Goal: Use online tool/utility: Utilize a website feature to perform a specific function

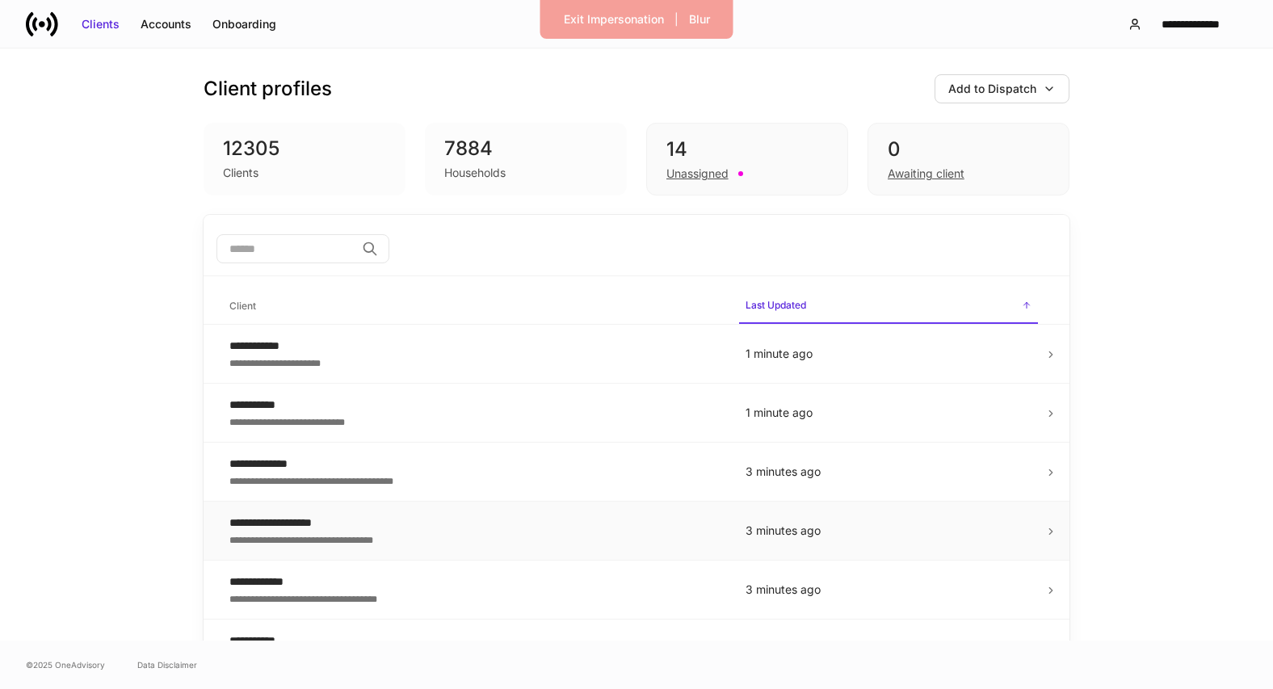
scroll to position [655, 0]
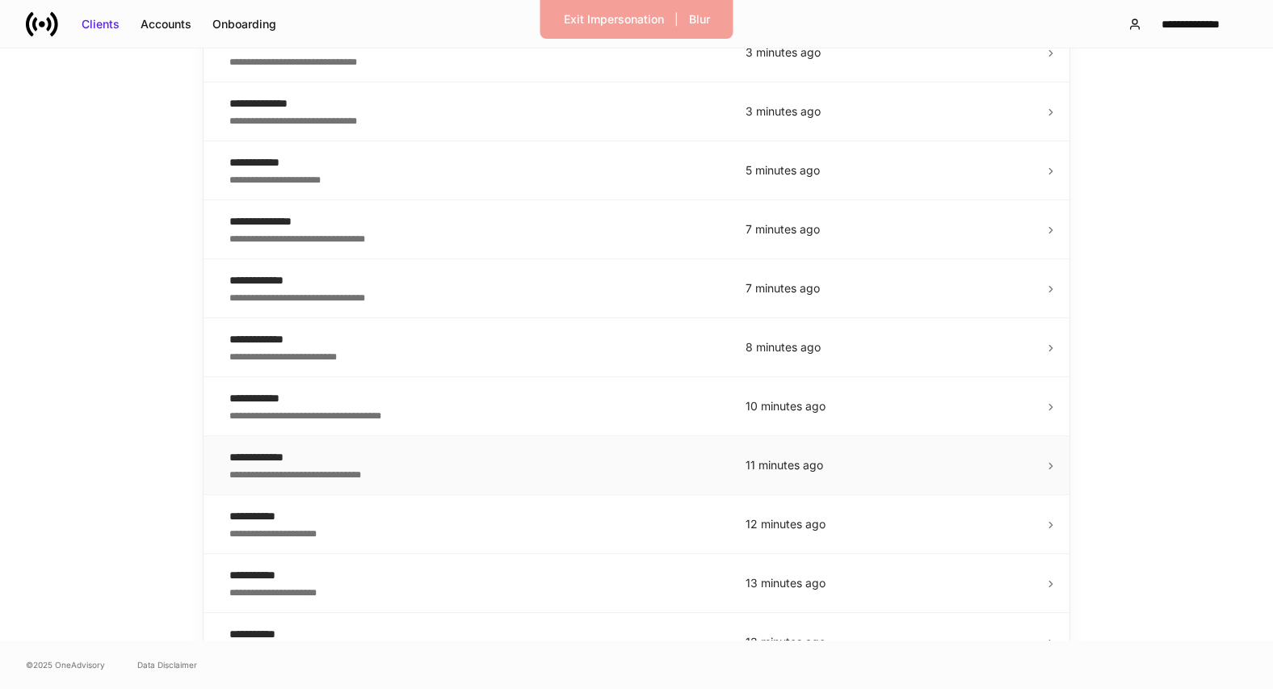
click at [379, 461] on div "**********" at bounding box center [474, 457] width 490 height 16
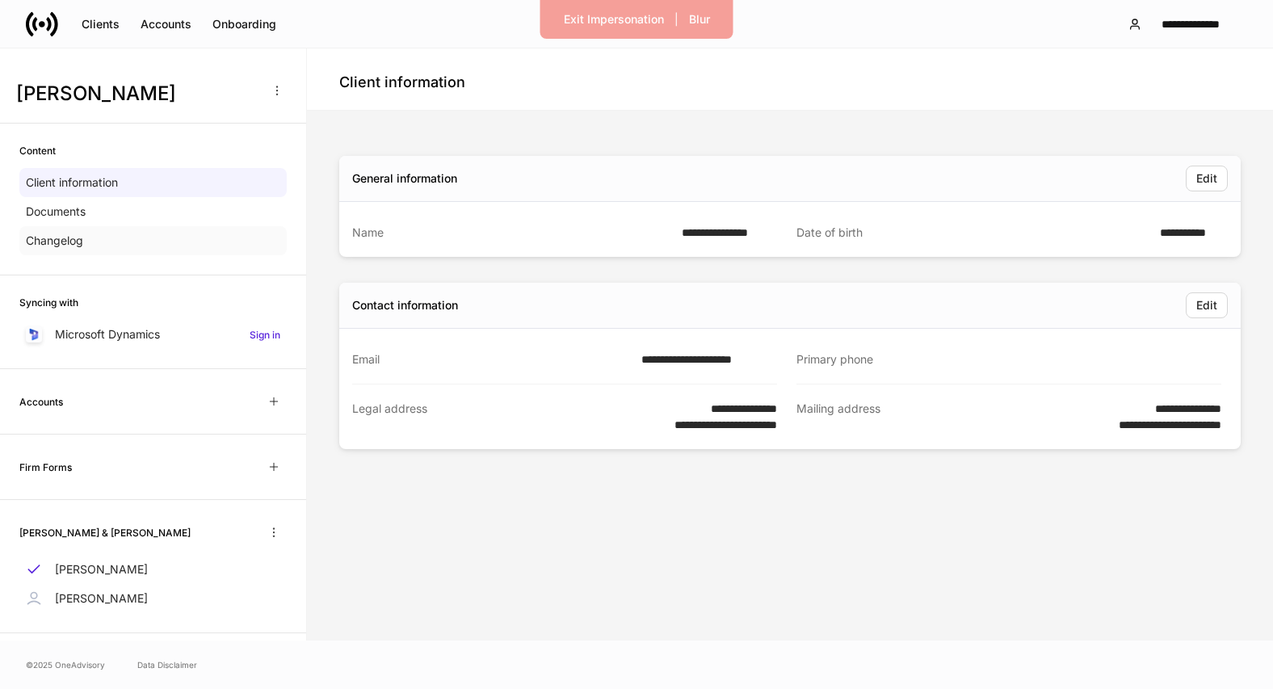
click at [157, 254] on div "Changelog" at bounding box center [152, 240] width 267 height 29
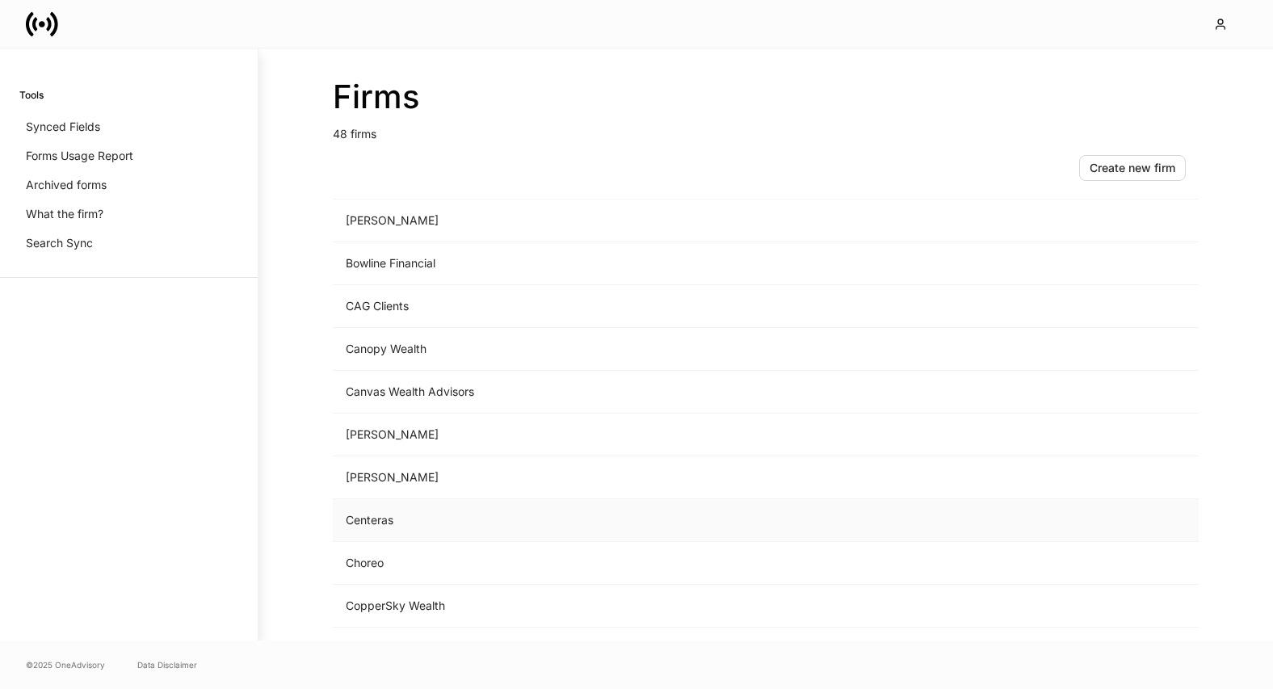
scroll to position [302, 0]
click at [413, 556] on td "Choreo" at bounding box center [632, 560] width 598 height 43
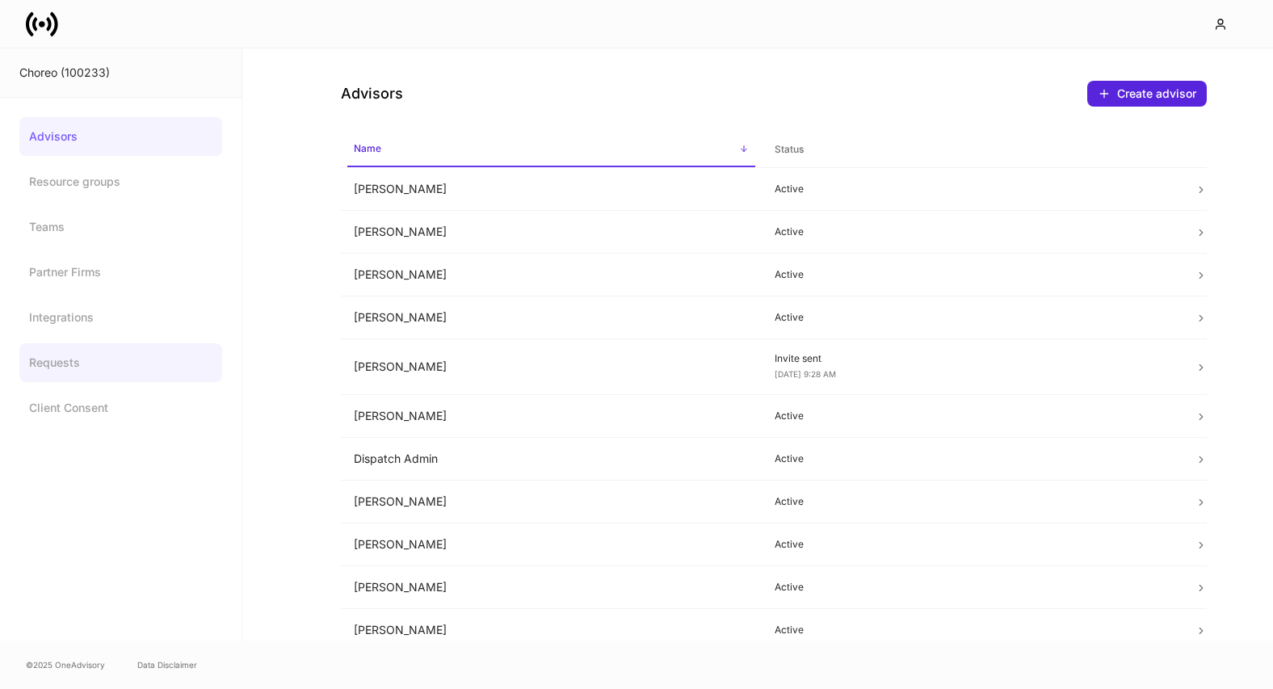
click at [63, 359] on link "Requests" at bounding box center [120, 362] width 203 height 39
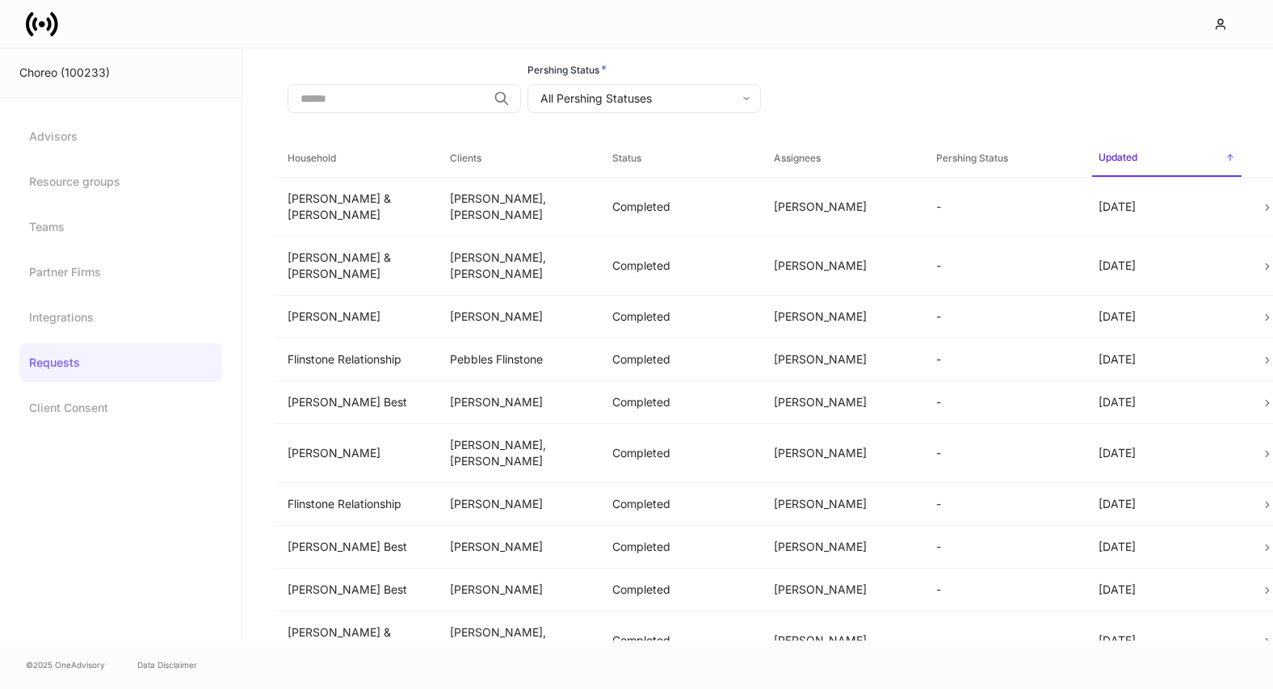
click at [367, 98] on input "search" at bounding box center [386, 98] width 199 height 29
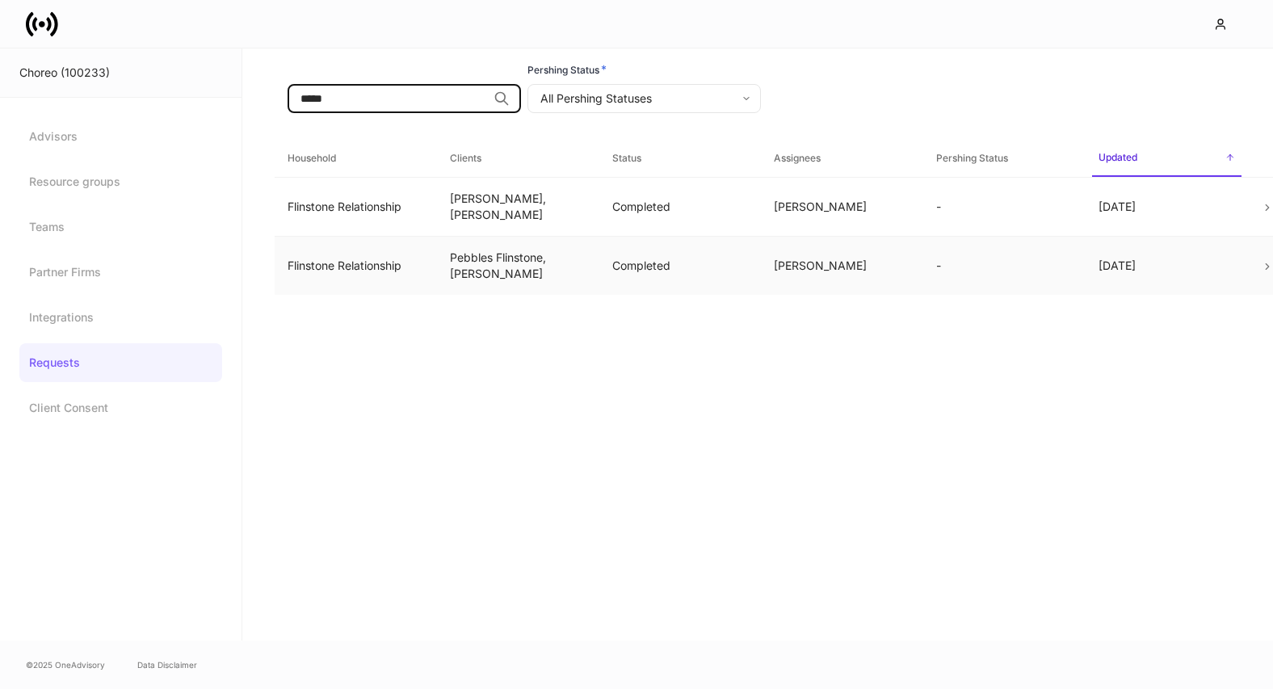
type input "*****"
click at [494, 256] on td "Pebbles Flinstone, Wilma Flinstone" at bounding box center [518, 265] width 162 height 59
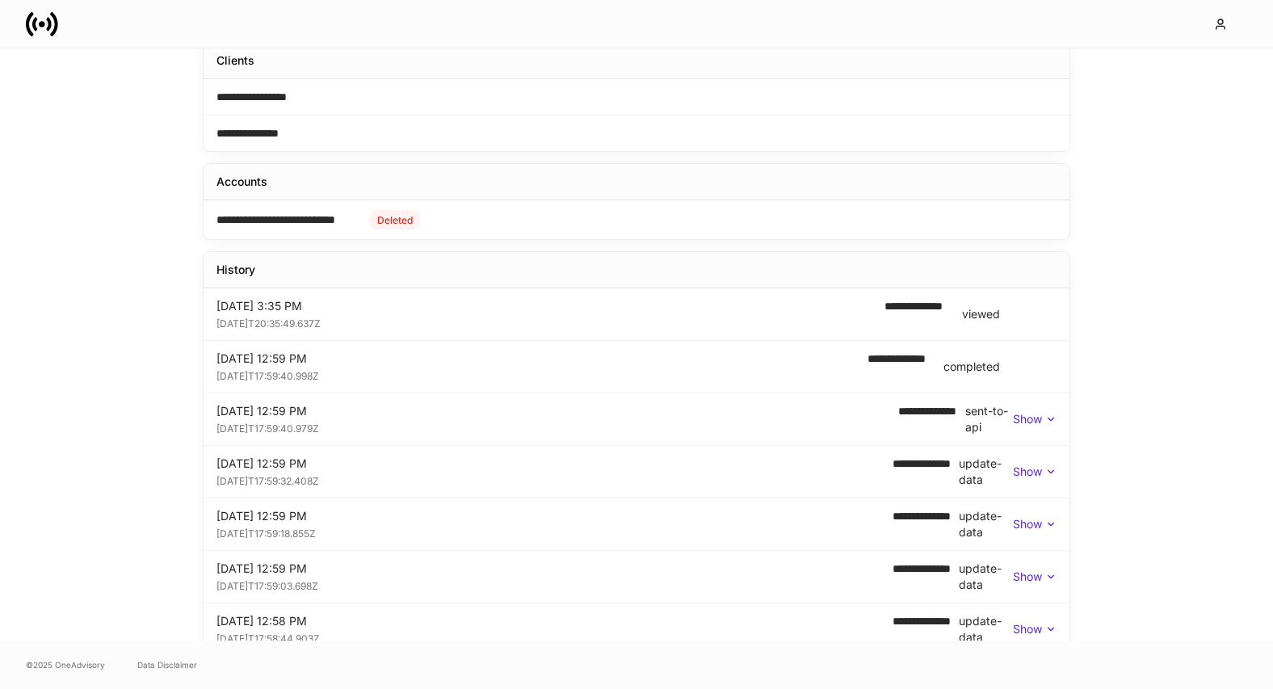
scroll to position [457, 0]
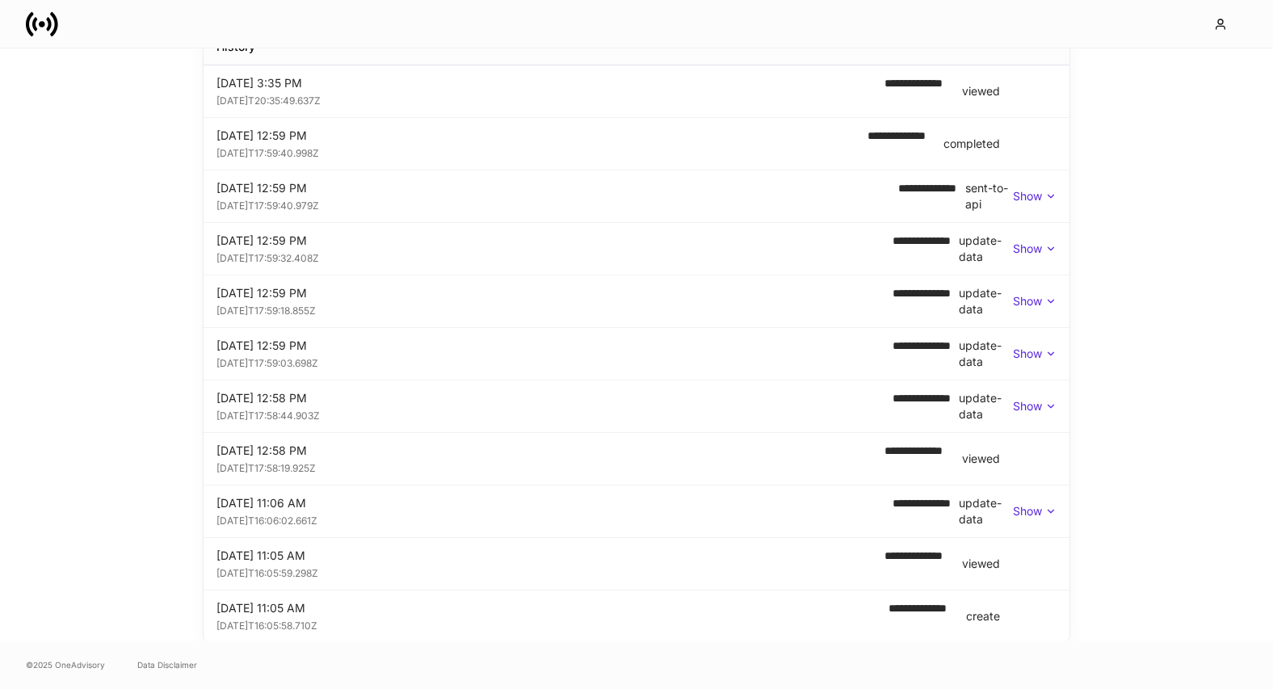
click at [324, 627] on div "2025-08-26T16:05:58.710Z" at bounding box center [545, 624] width 659 height 16
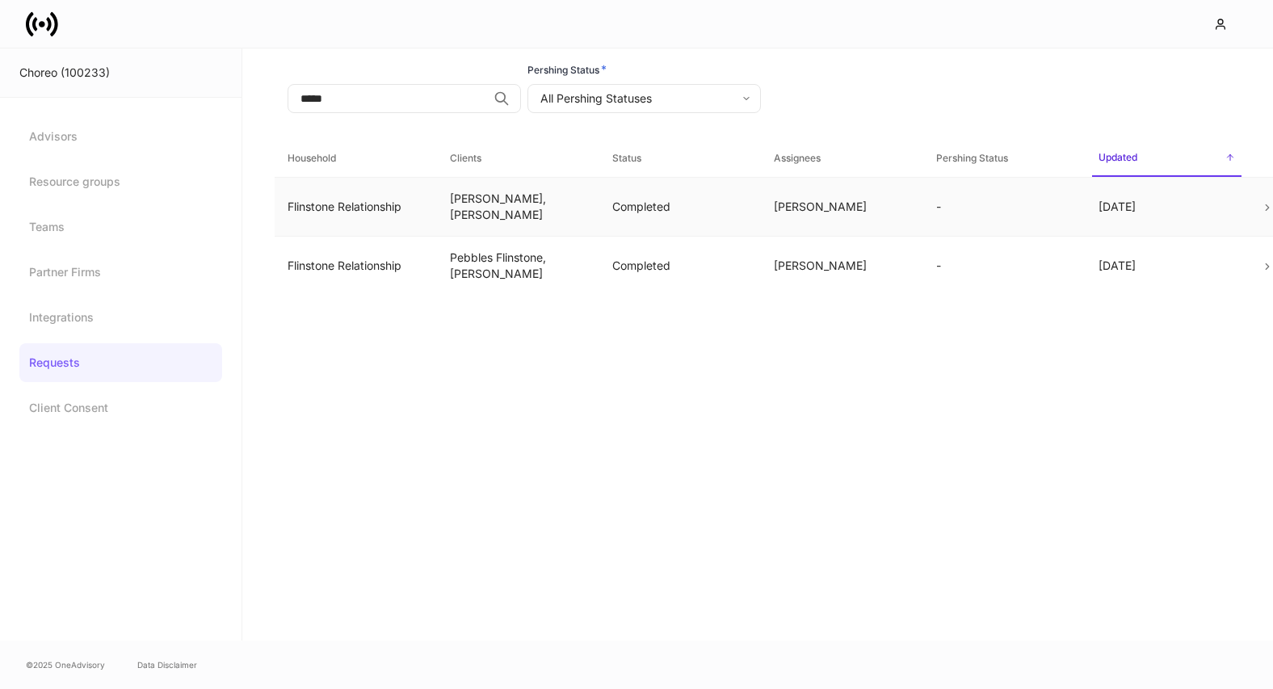
click at [522, 209] on td "Fred Flinstone, Wilma Flinstone" at bounding box center [518, 206] width 162 height 59
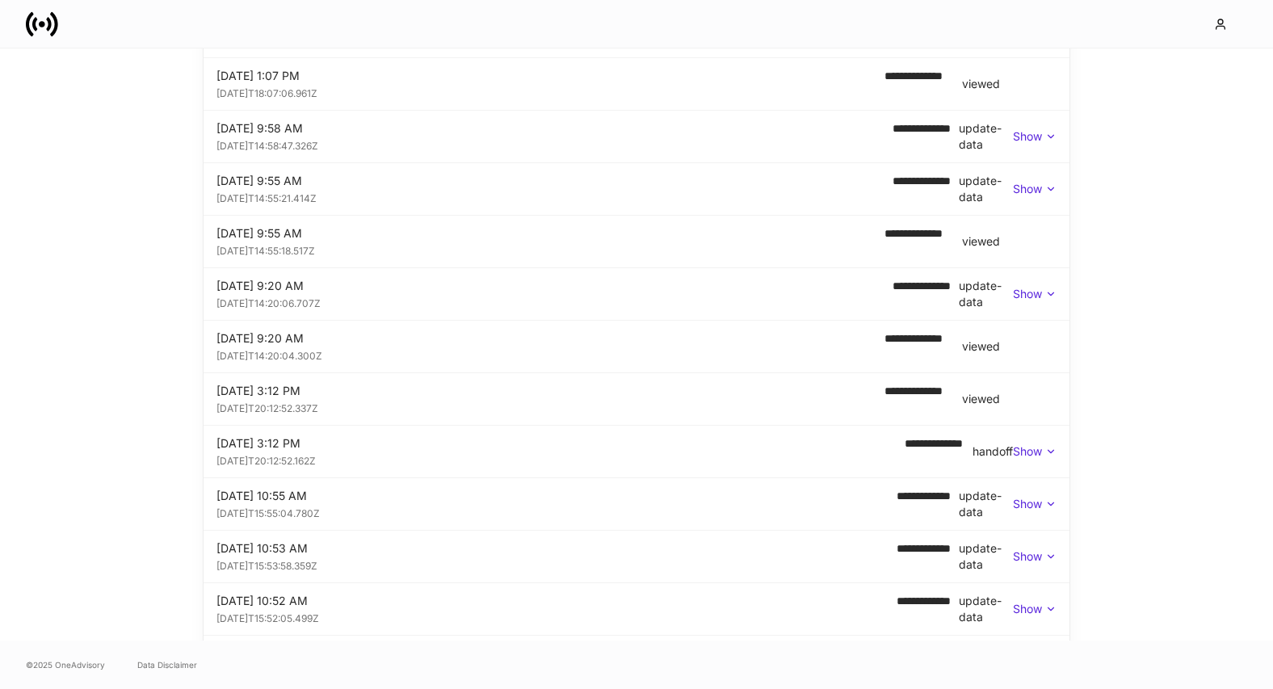
scroll to position [1629, 0]
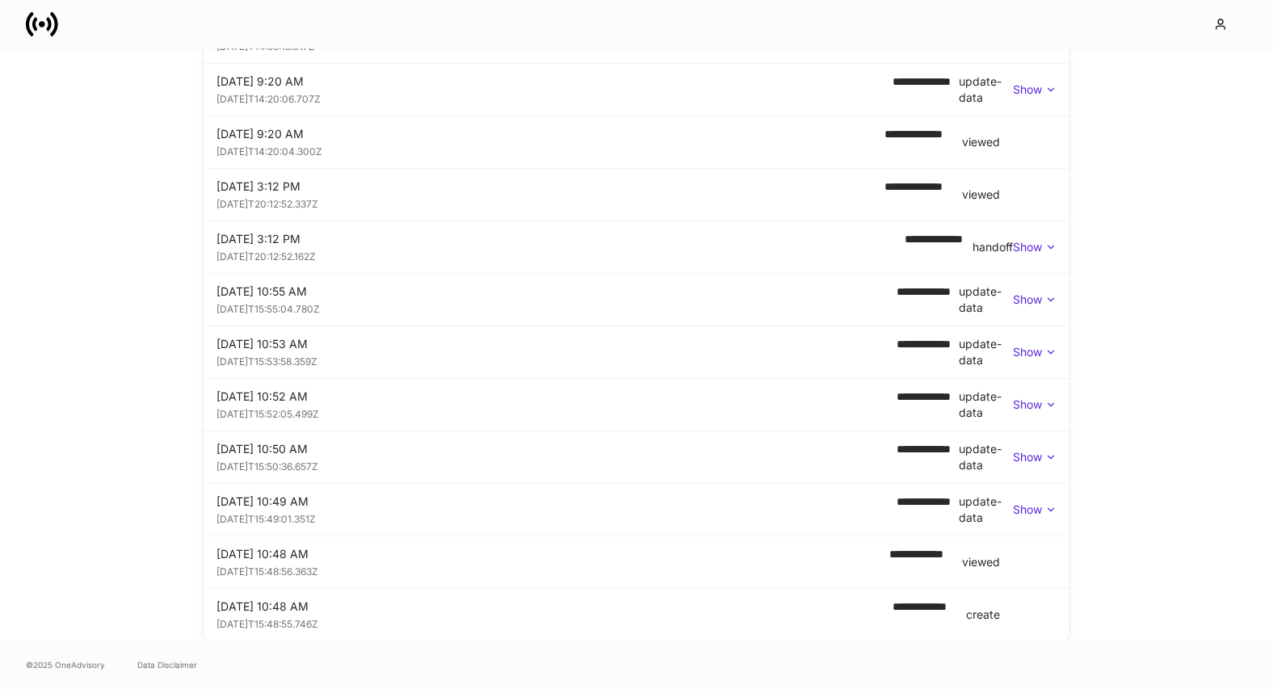
click at [1024, 515] on p "Show" at bounding box center [1027, 509] width 29 height 16
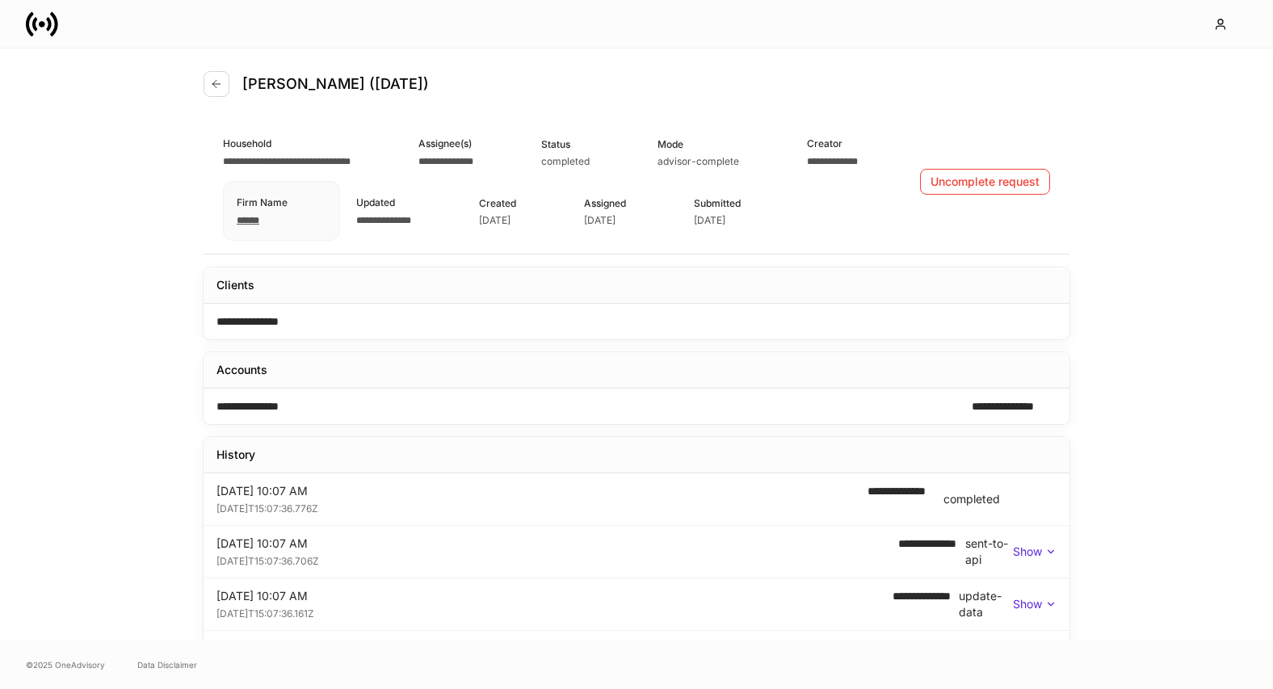
scroll to position [0, 0]
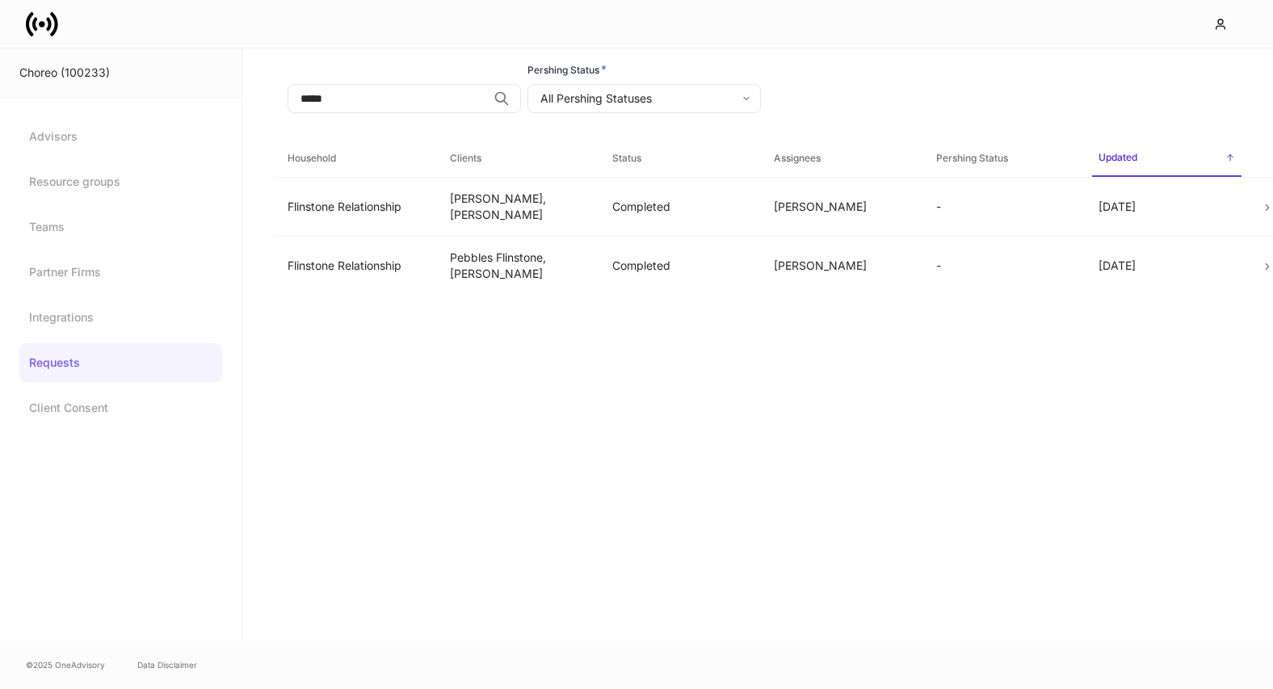
click at [588, 105] on body "Choreo (100233) Advisors Resource groups Teams Partner Firms Integrations Reque…" at bounding box center [636, 344] width 1273 height 689
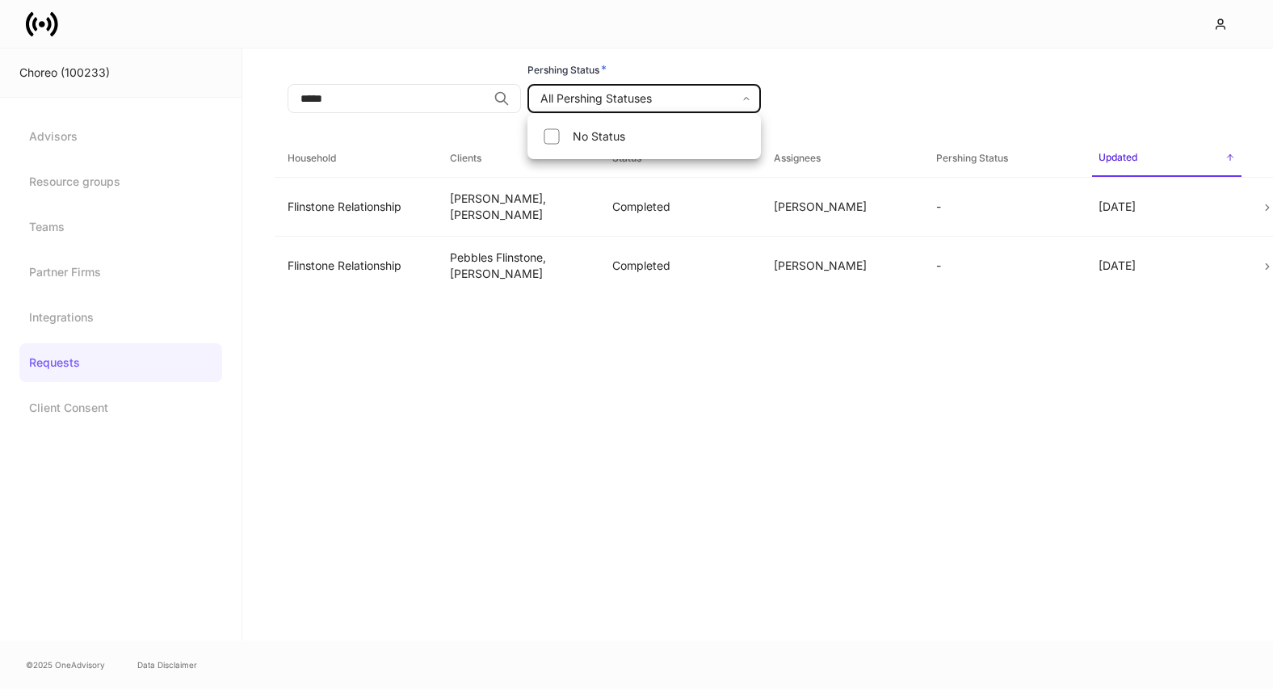
click at [584, 368] on div at bounding box center [636, 344] width 1273 height 689
click at [43, 35] on icon at bounding box center [42, 24] width 32 height 32
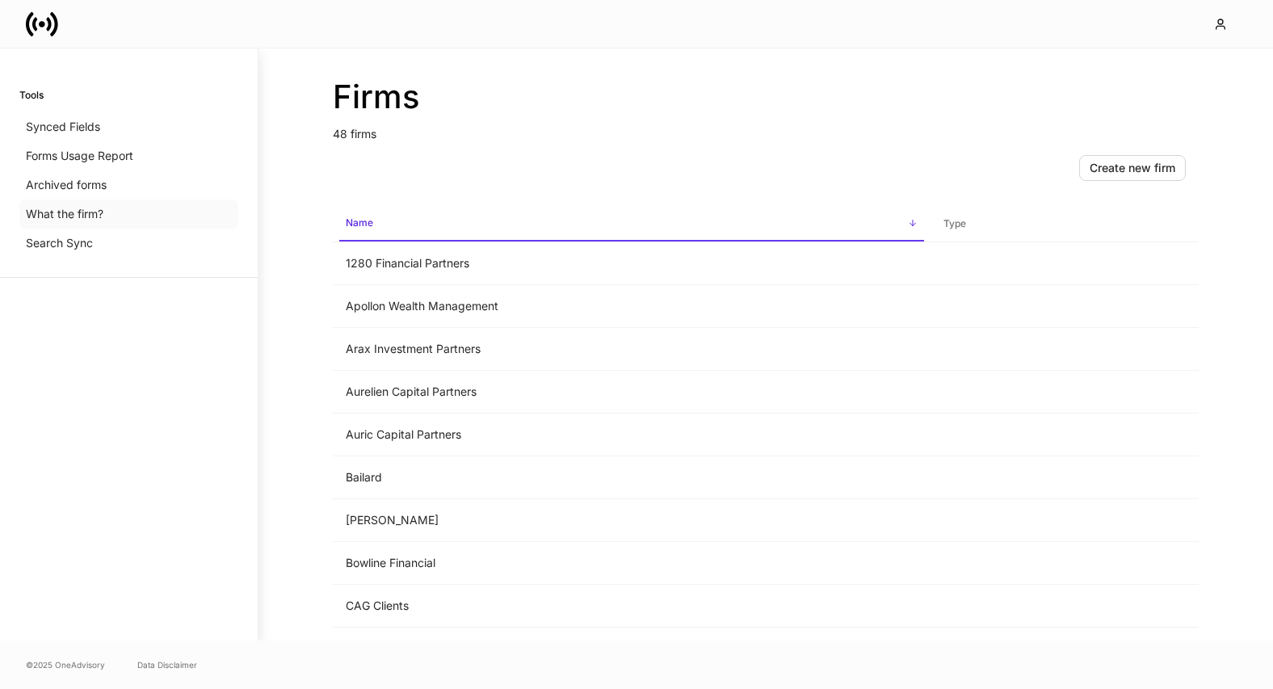
click at [82, 208] on p "What the firm?" at bounding box center [65, 214] width 78 height 16
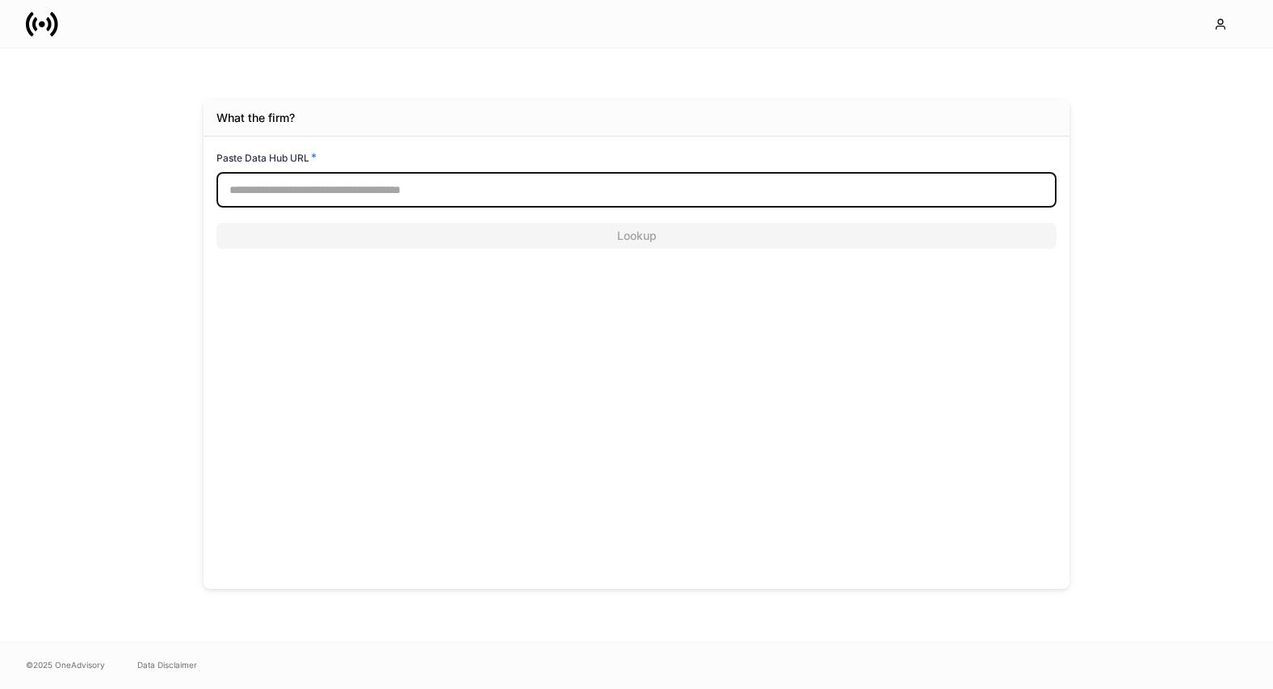
click at [252, 184] on input "text" at bounding box center [636, 190] width 840 height 36
paste input "**********"
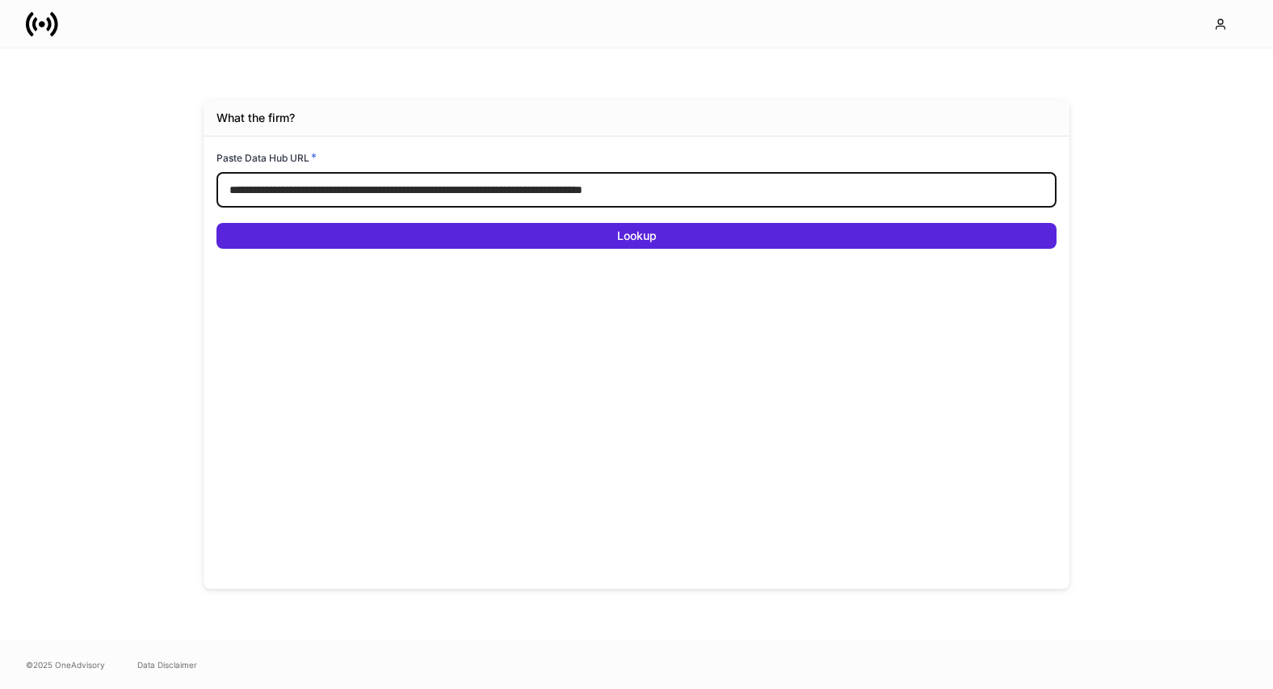
type input "**********"
click at [216, 223] on button "Lookup" at bounding box center [636, 236] width 840 height 26
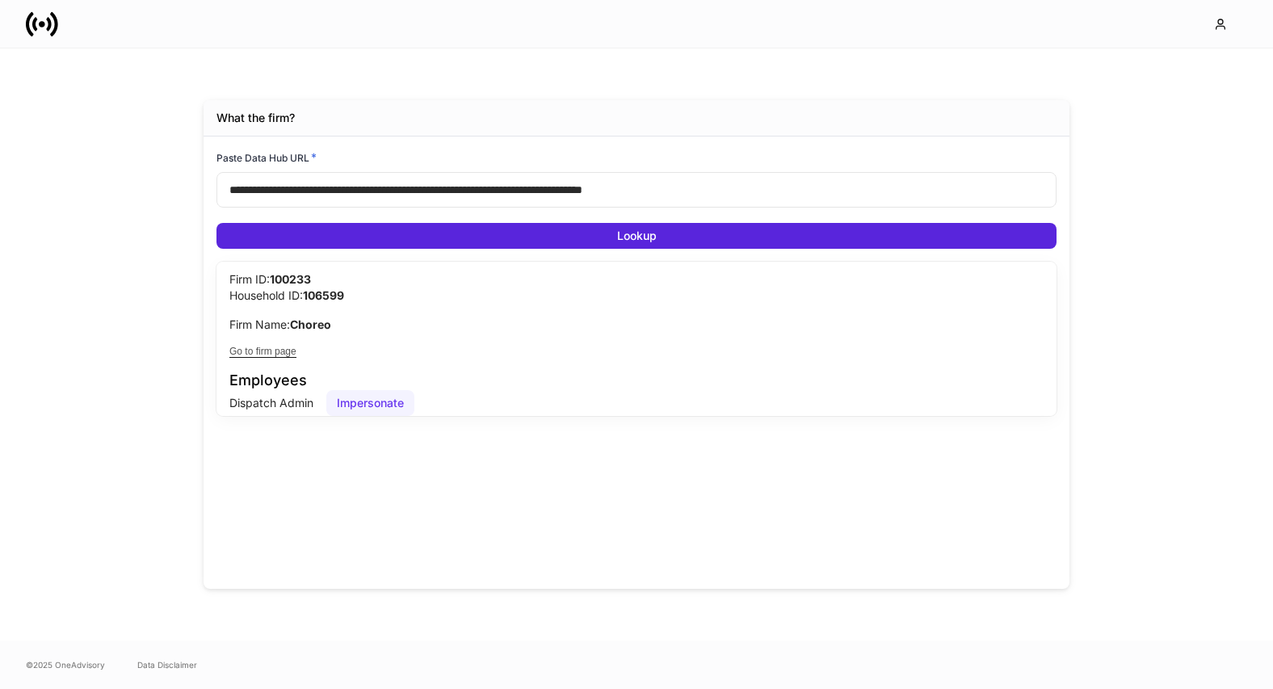
click at [352, 400] on div "Impersonate" at bounding box center [370, 403] width 67 height 16
click at [284, 354] on div "Go to firm page" at bounding box center [262, 352] width 67 height 12
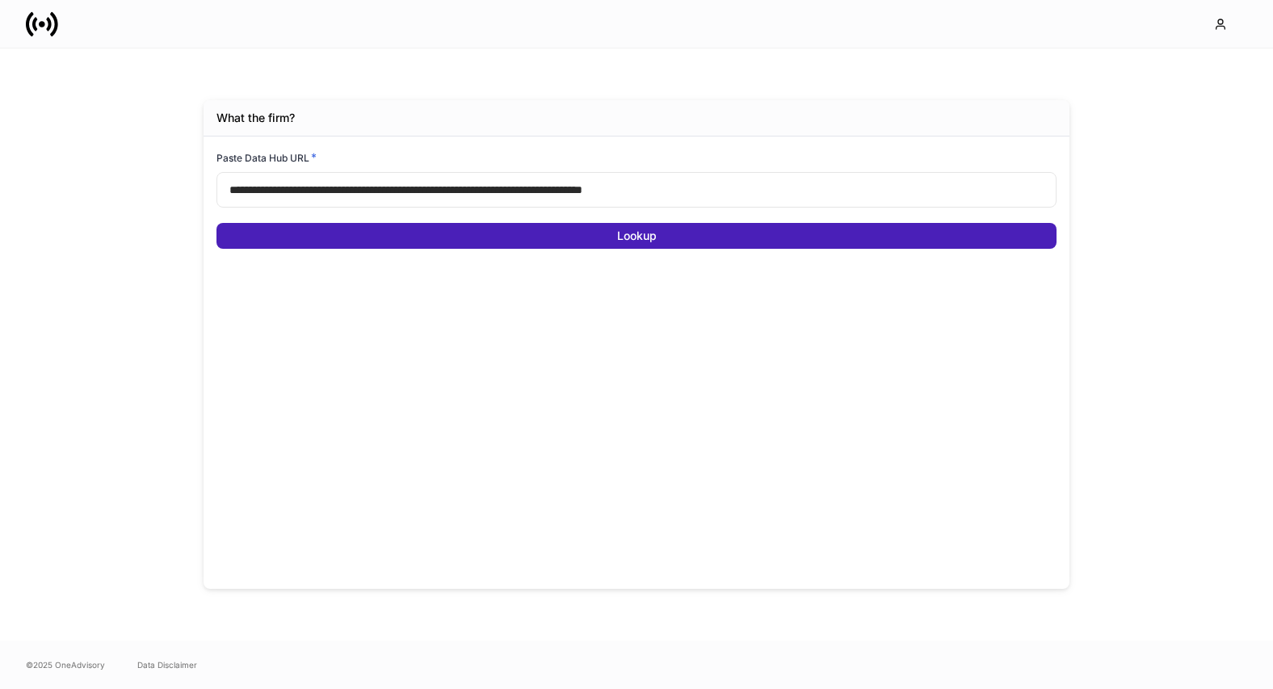
click at [300, 238] on button "Lookup" at bounding box center [636, 236] width 840 height 26
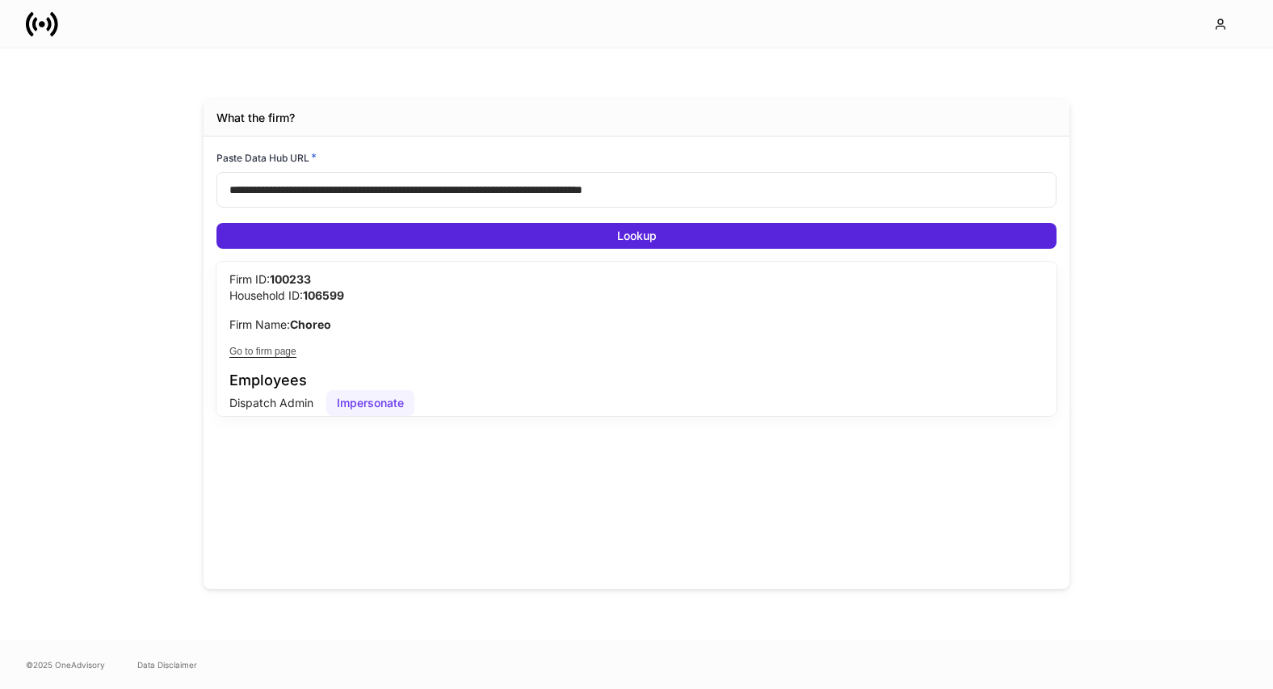
click at [355, 401] on div "Impersonate" at bounding box center [370, 403] width 67 height 16
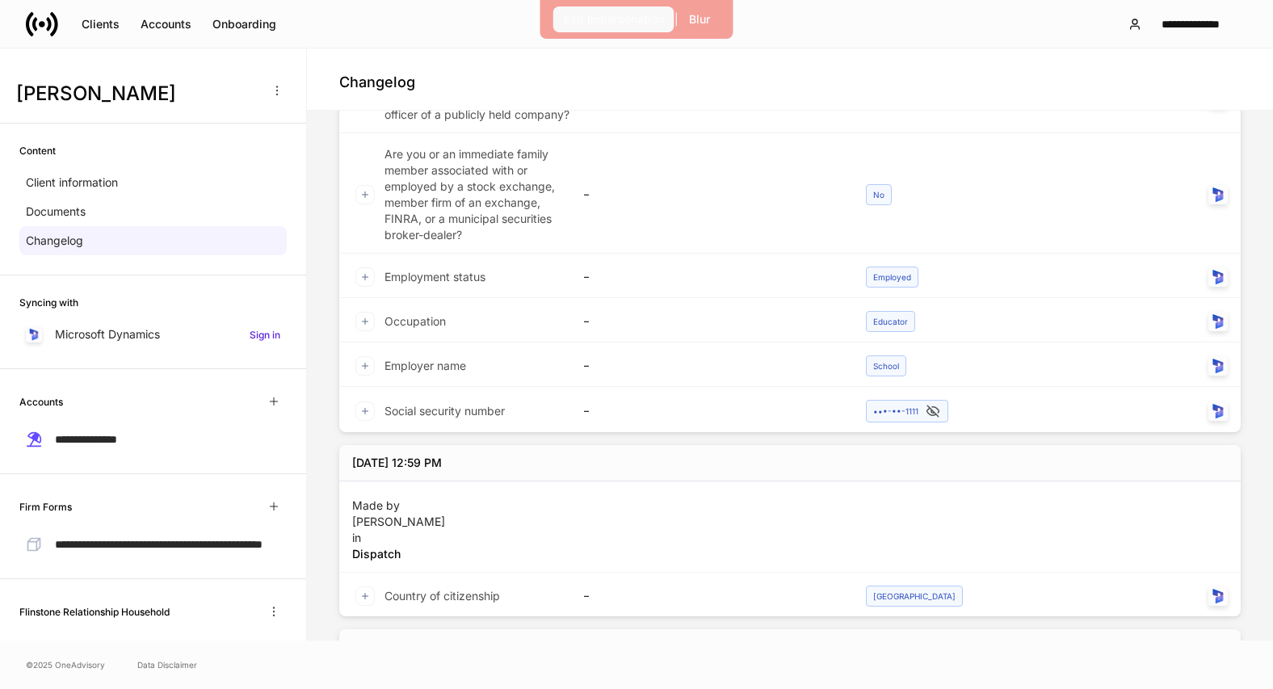
click at [584, 19] on div "Exit Impersonation" at bounding box center [614, 19] width 100 height 16
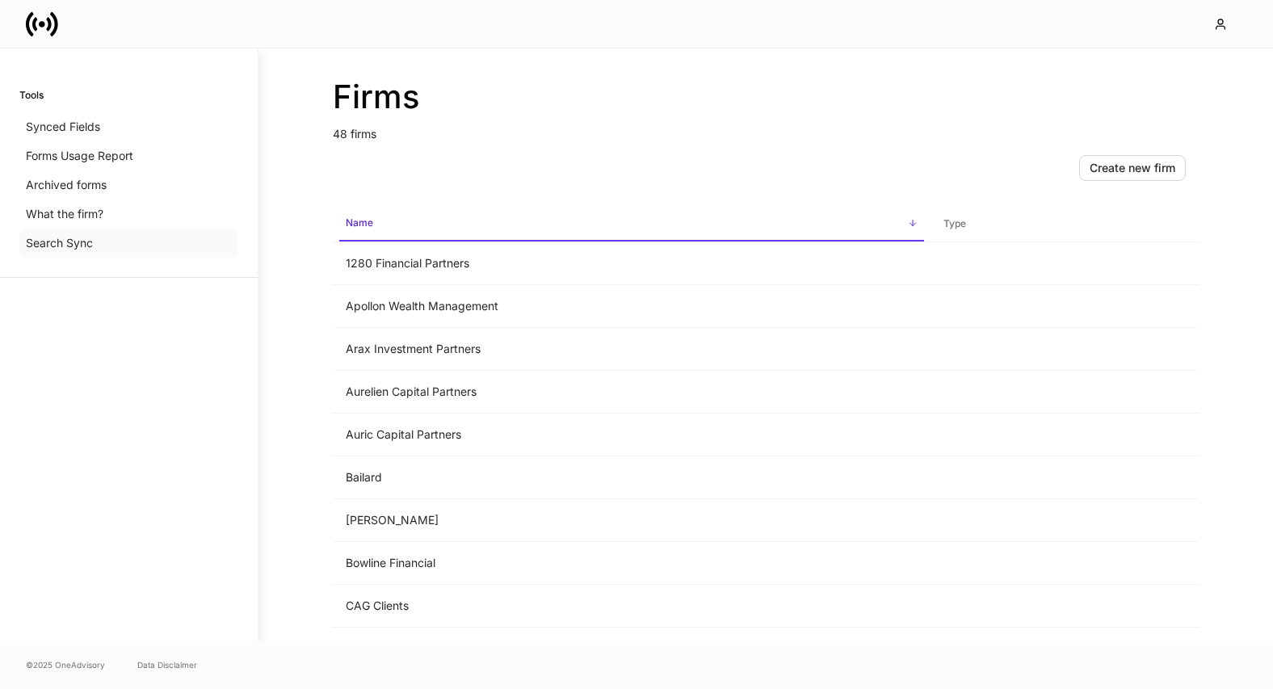
click at [124, 251] on div "Search Sync" at bounding box center [128, 243] width 219 height 29
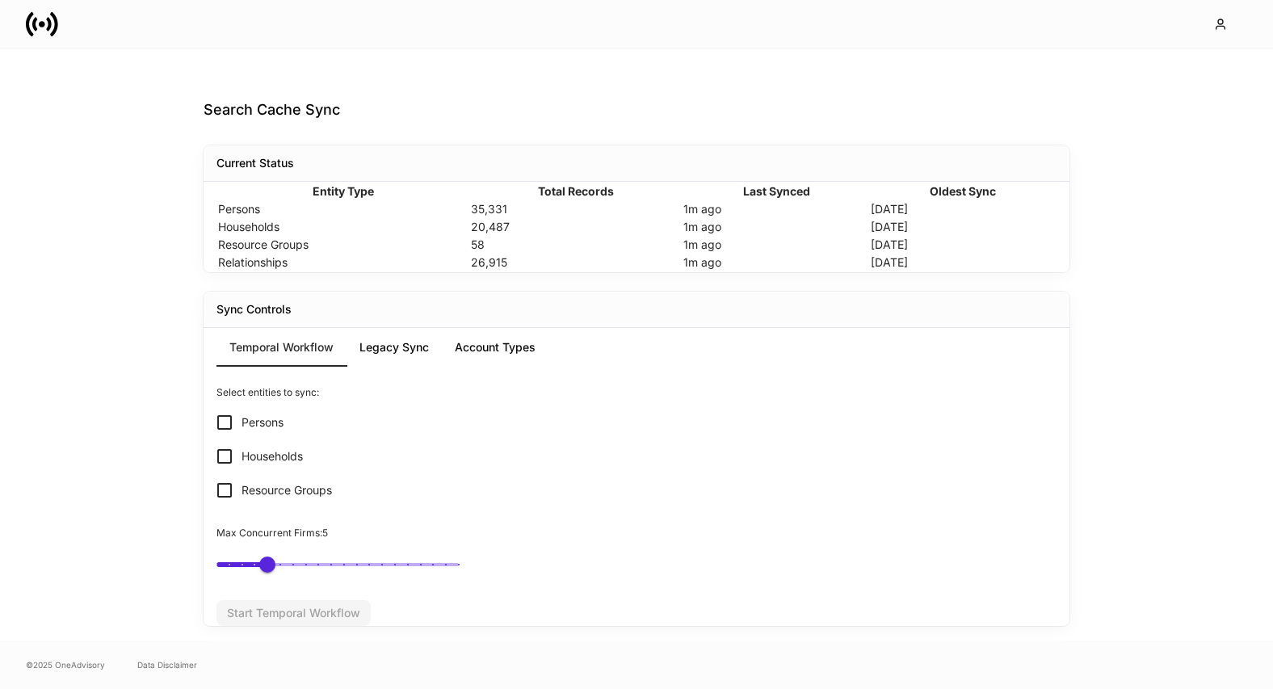
scroll to position [80, 0]
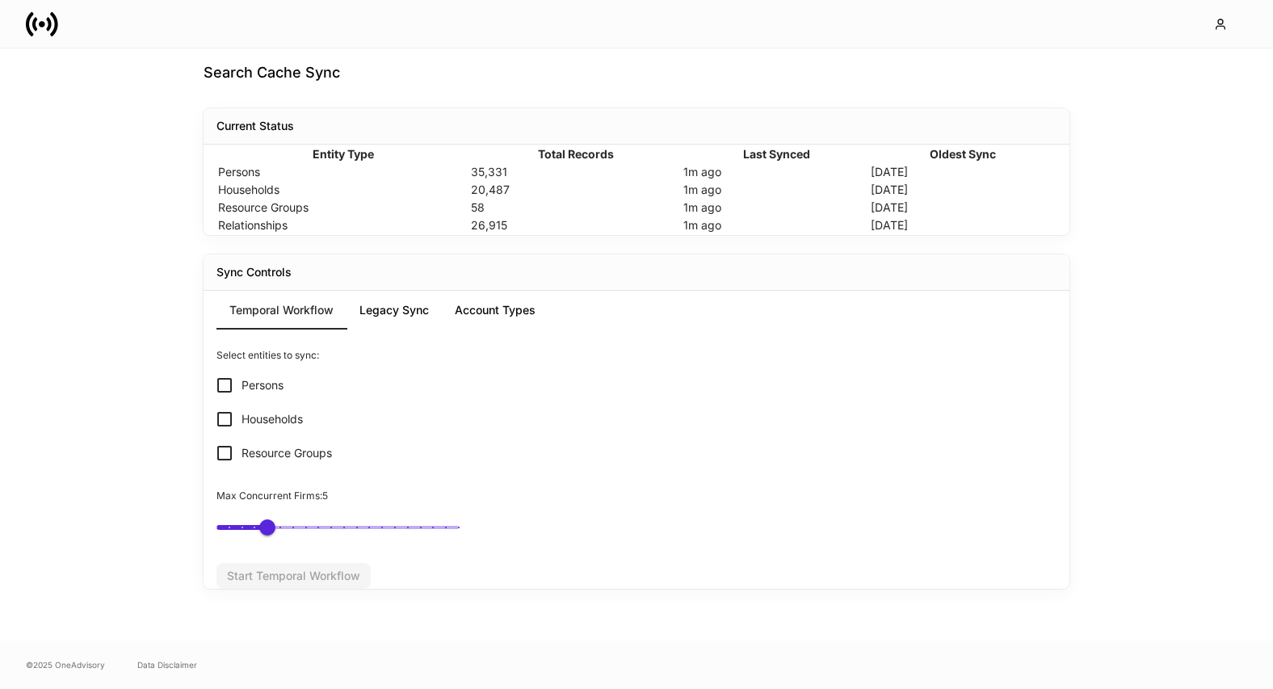
click at [268, 415] on span "Households" at bounding box center [271, 419] width 61 height 16
click at [268, 388] on span "Persons" at bounding box center [262, 385] width 42 height 16
click at [270, 420] on span "Households" at bounding box center [271, 419] width 61 height 16
click at [288, 576] on div "Start Temporal Workflow" at bounding box center [293, 575] width 133 height 11
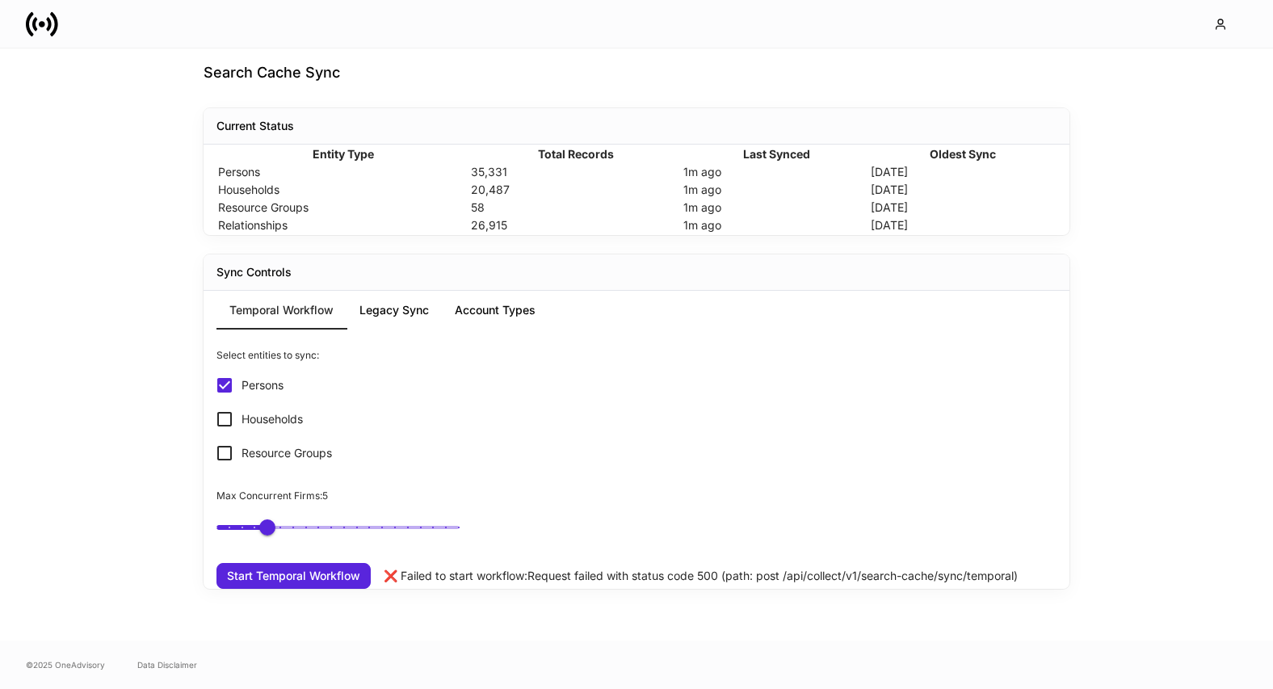
scroll to position [0, 0]
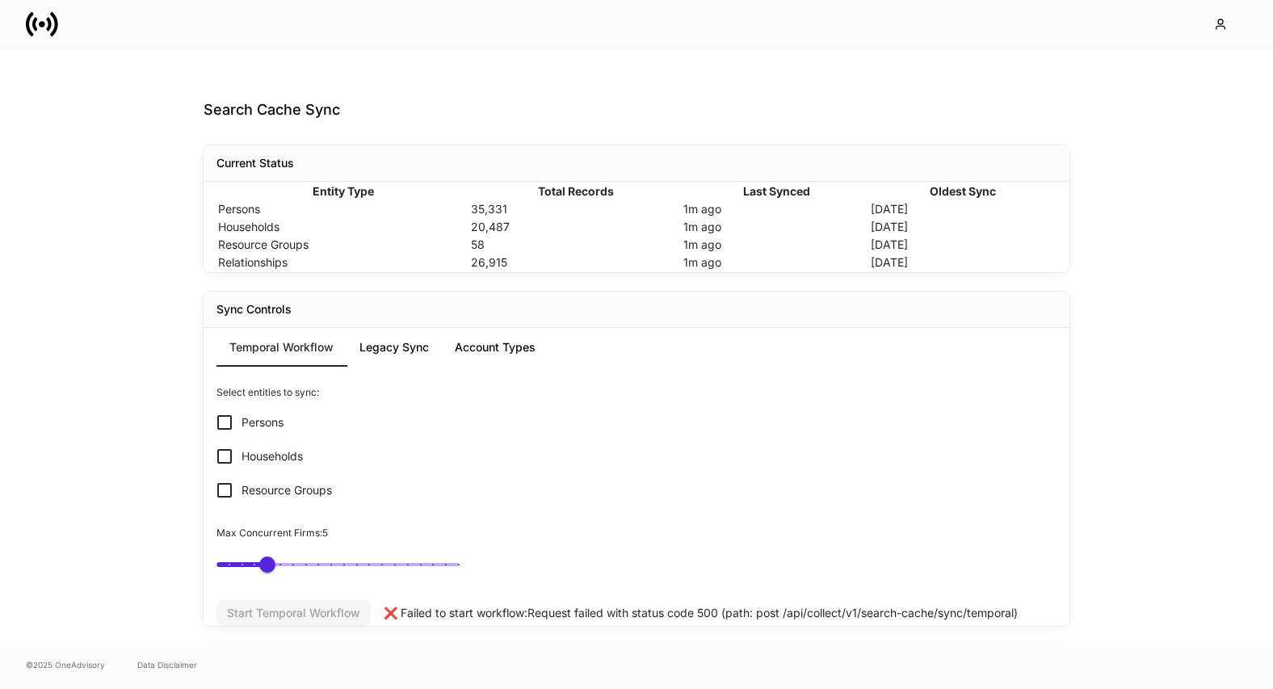
click at [406, 367] on button "Legacy Sync" at bounding box center [393, 347] width 95 height 39
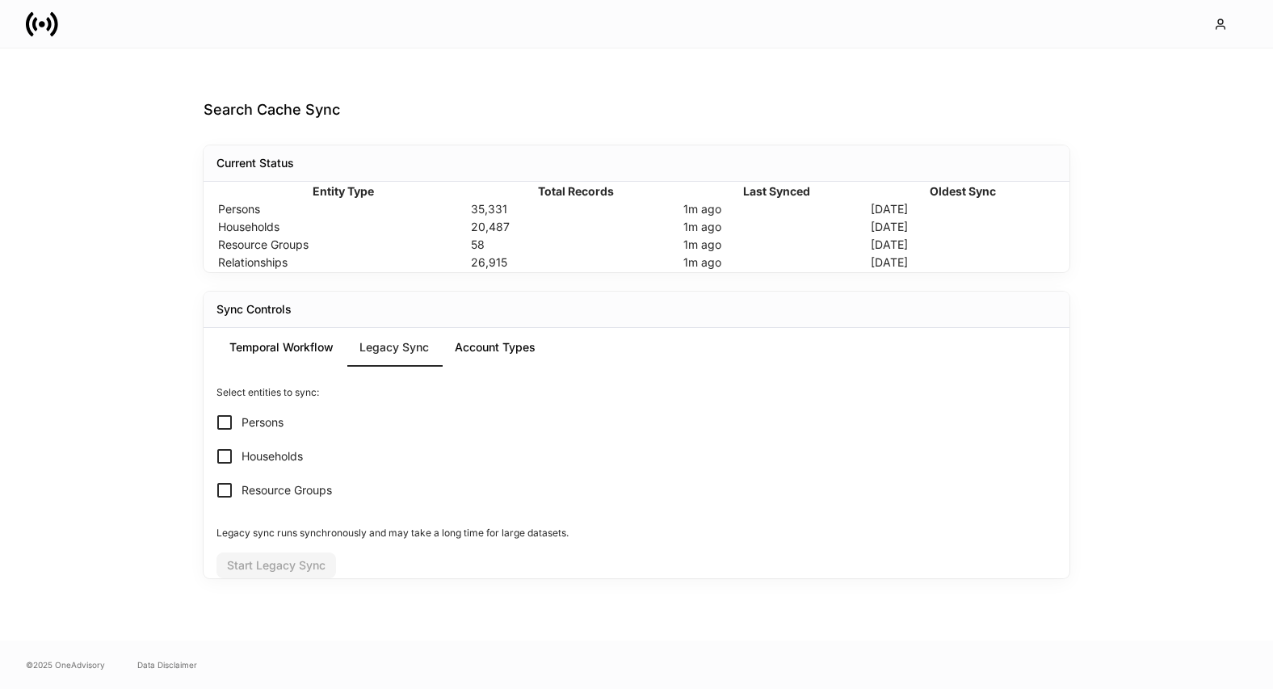
click at [473, 367] on button "Account Types" at bounding box center [495, 347] width 107 height 39
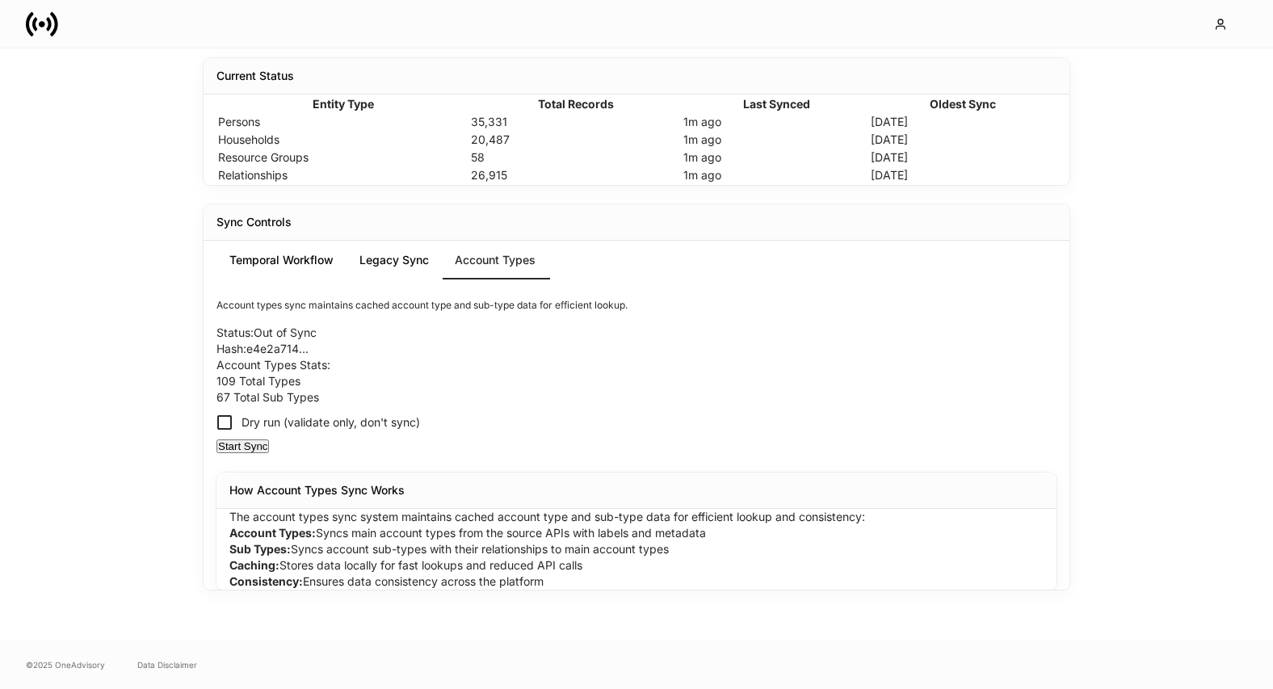
scroll to position [208, 0]
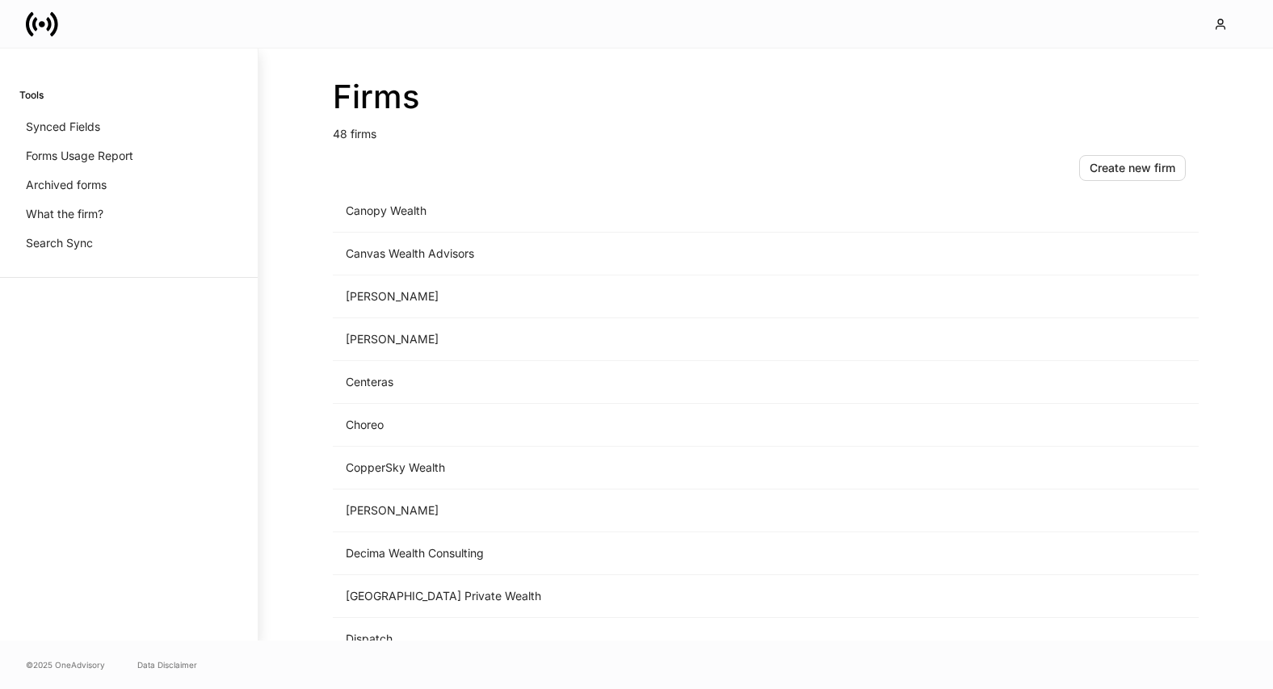
scroll to position [570, 0]
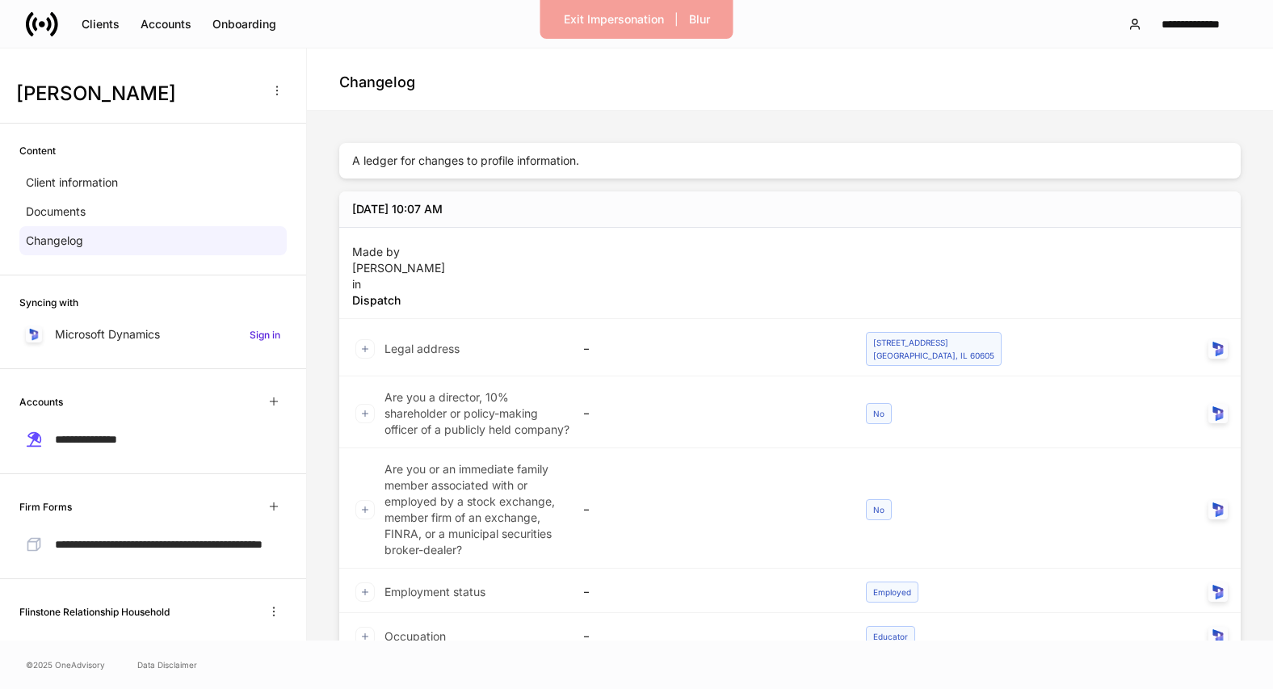
click at [505, 213] on div "[DATE] 10:07 AM" at bounding box center [789, 209] width 901 height 36
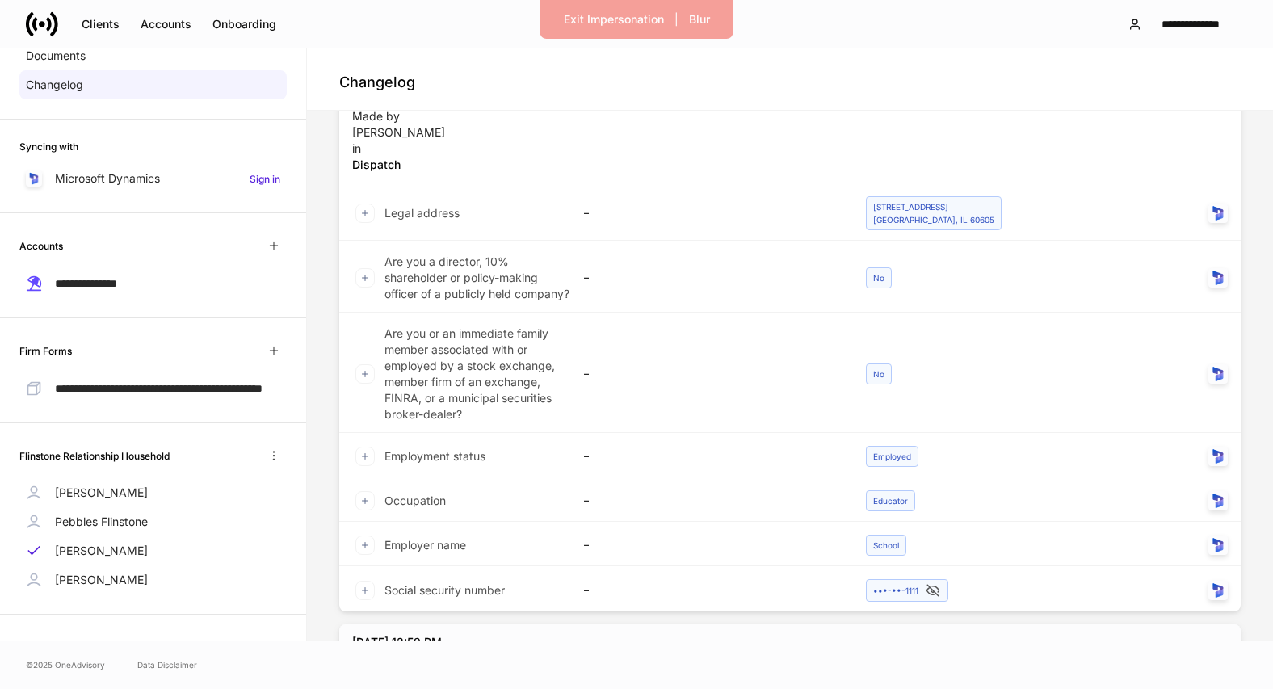
scroll to position [701, 0]
